Goal: Find contact information: Find contact information

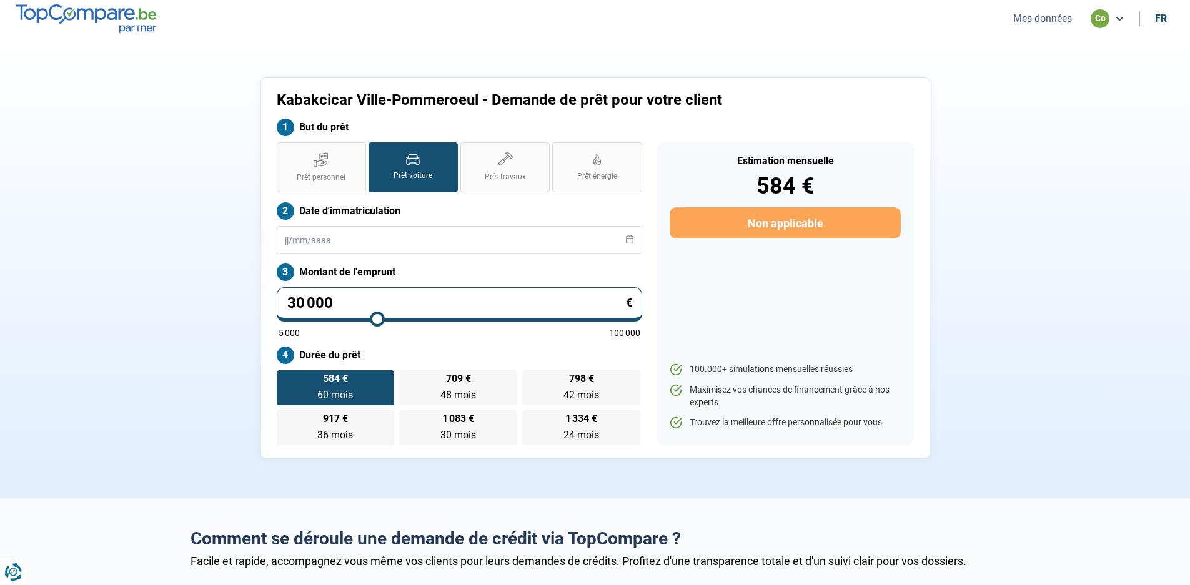
click at [1050, 18] on button "Mes données" at bounding box center [1043, 18] width 66 height 13
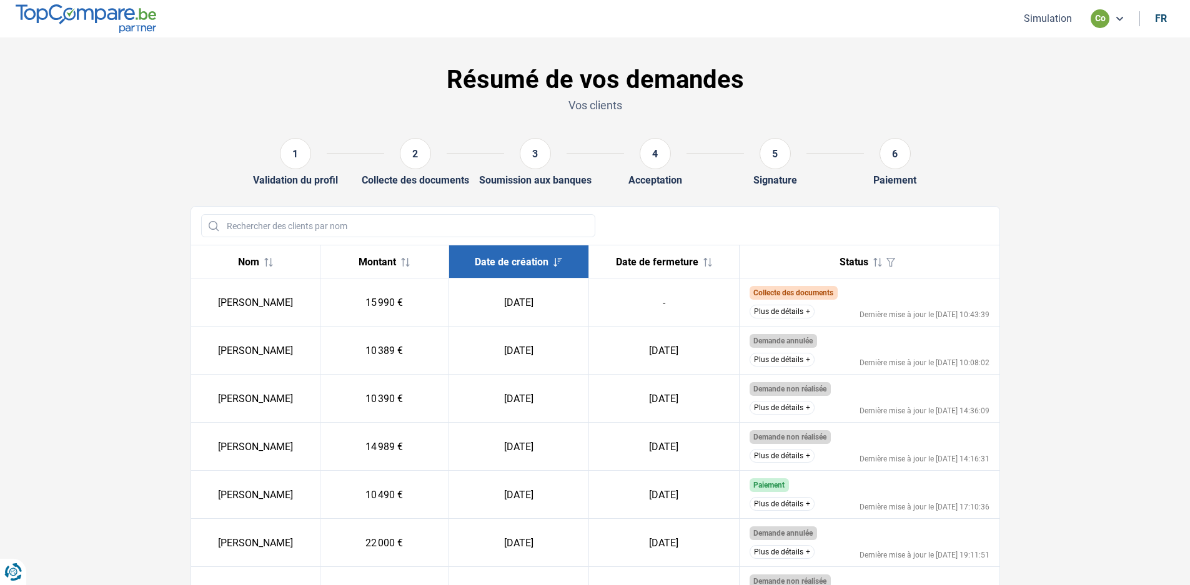
click at [800, 311] on button "Plus de détails" at bounding box center [782, 312] width 65 height 14
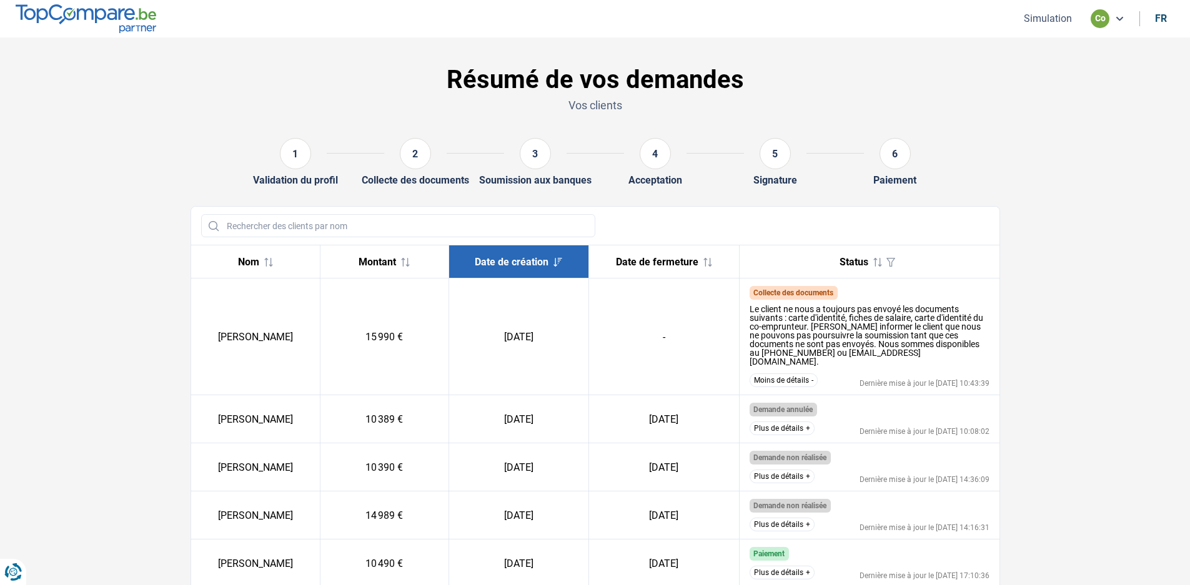
click at [787, 374] on button "Moins de détails" at bounding box center [784, 381] width 68 height 14
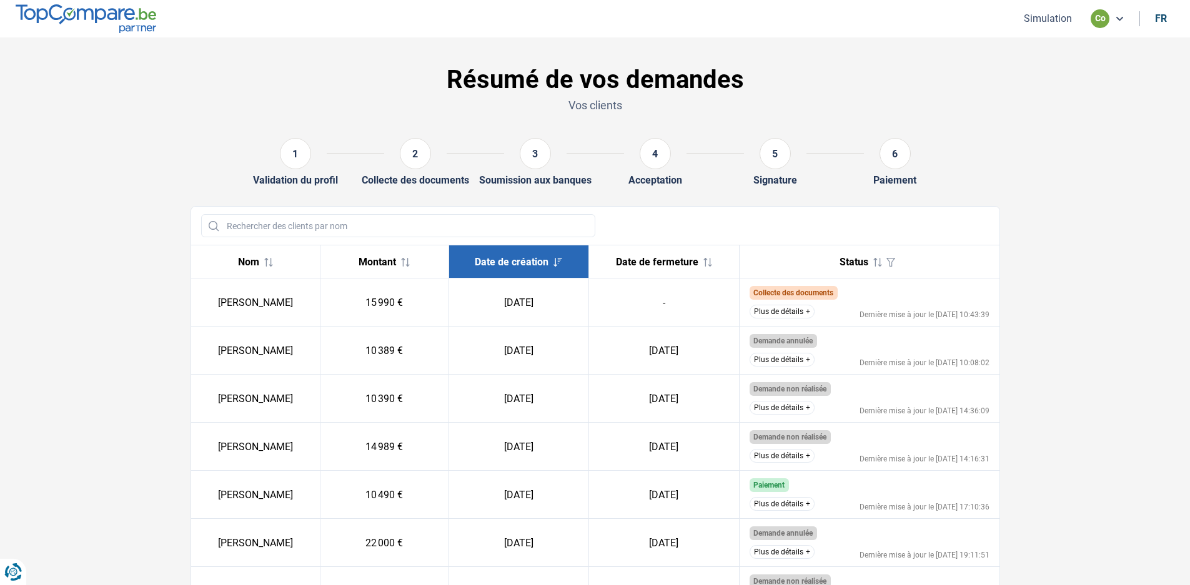
click at [805, 310] on button "Plus de détails" at bounding box center [782, 312] width 65 height 14
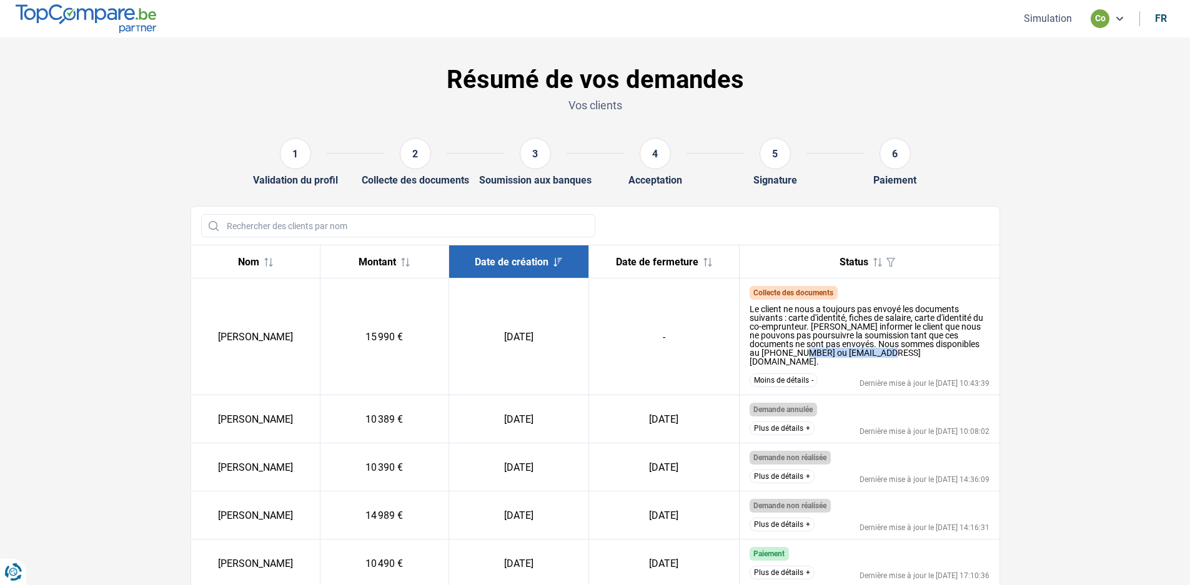
drag, startPoint x: 910, startPoint y: 352, endPoint x: 828, endPoint y: 354, distance: 81.9
click at [828, 354] on div "Le client ne nous a toujours pas envoyé les documents suivants : carte d'identi…" at bounding box center [870, 335] width 240 height 61
drag, startPoint x: 828, startPoint y: 354, endPoint x: 838, endPoint y: 354, distance: 9.4
copy div "[EMAIL_ADDRESS][DOMAIN_NAME]"
